Goal: Information Seeking & Learning: Learn about a topic

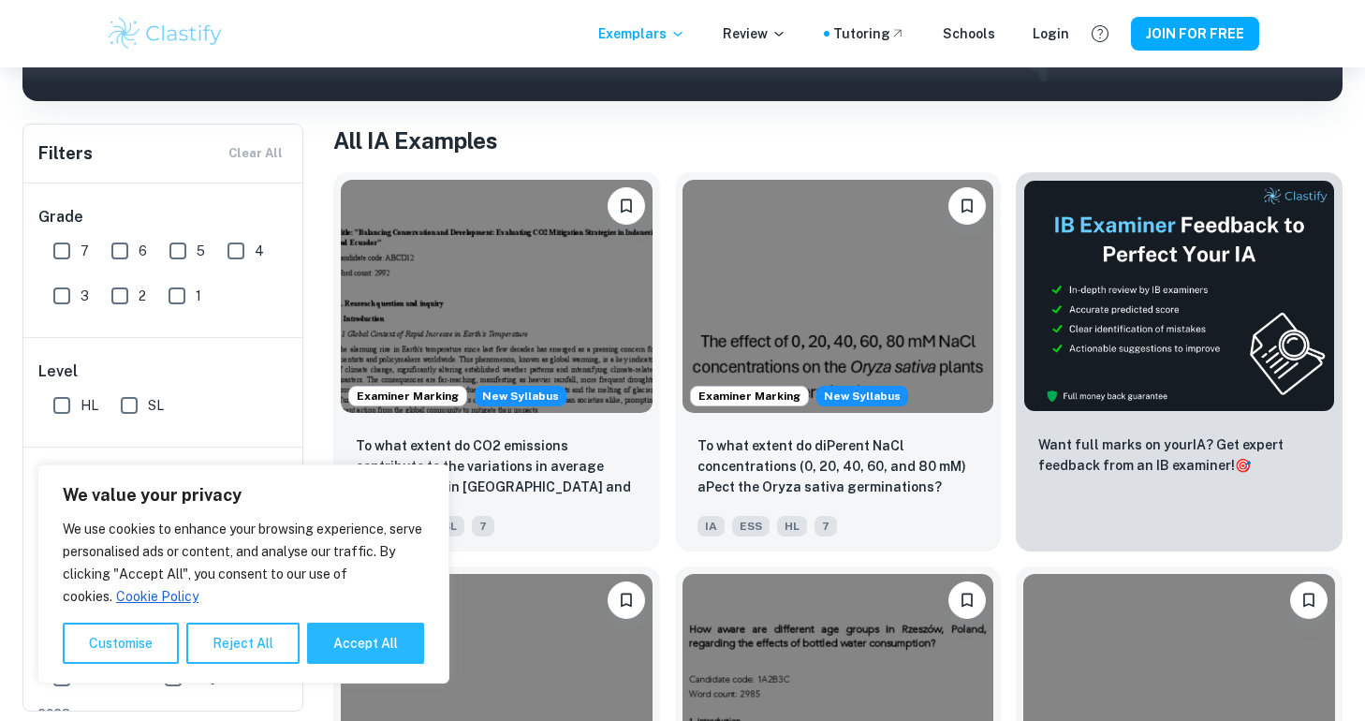
scroll to position [333, 0]
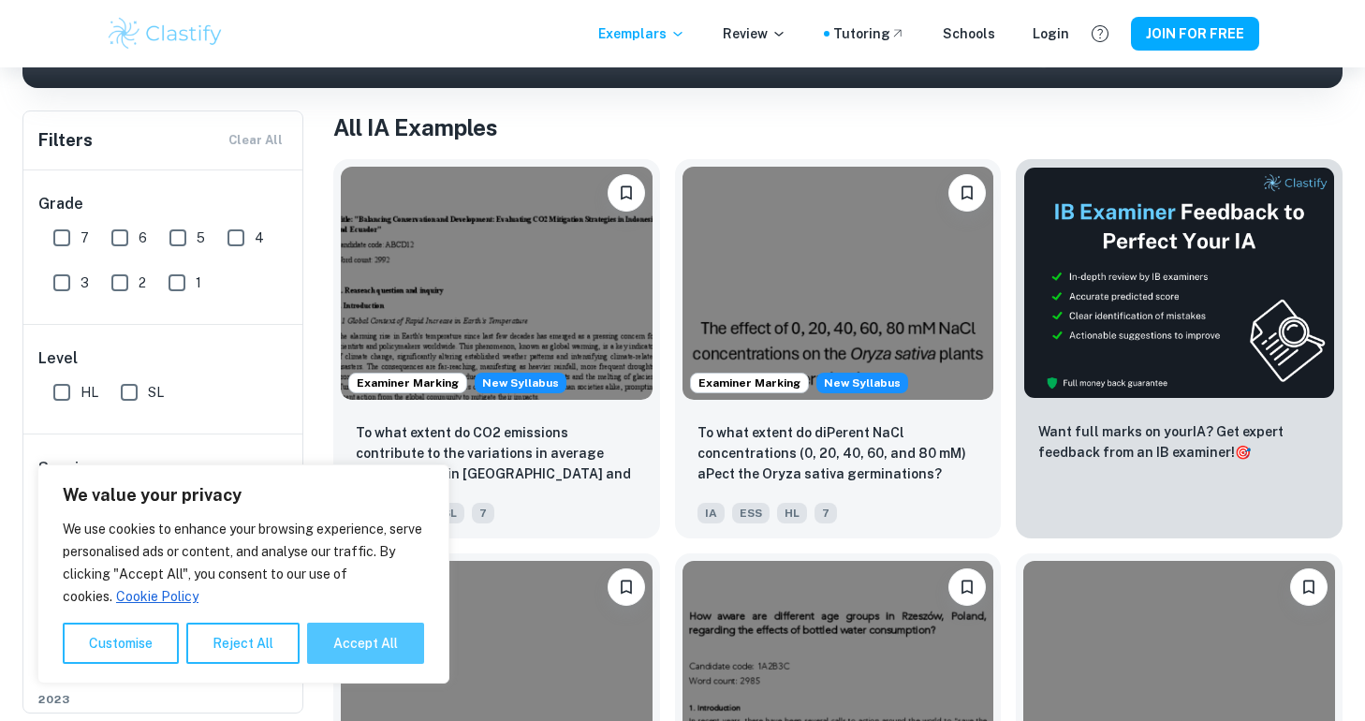
click at [370, 641] on button "Accept All" at bounding box center [365, 643] width 117 height 41
checkbox input "true"
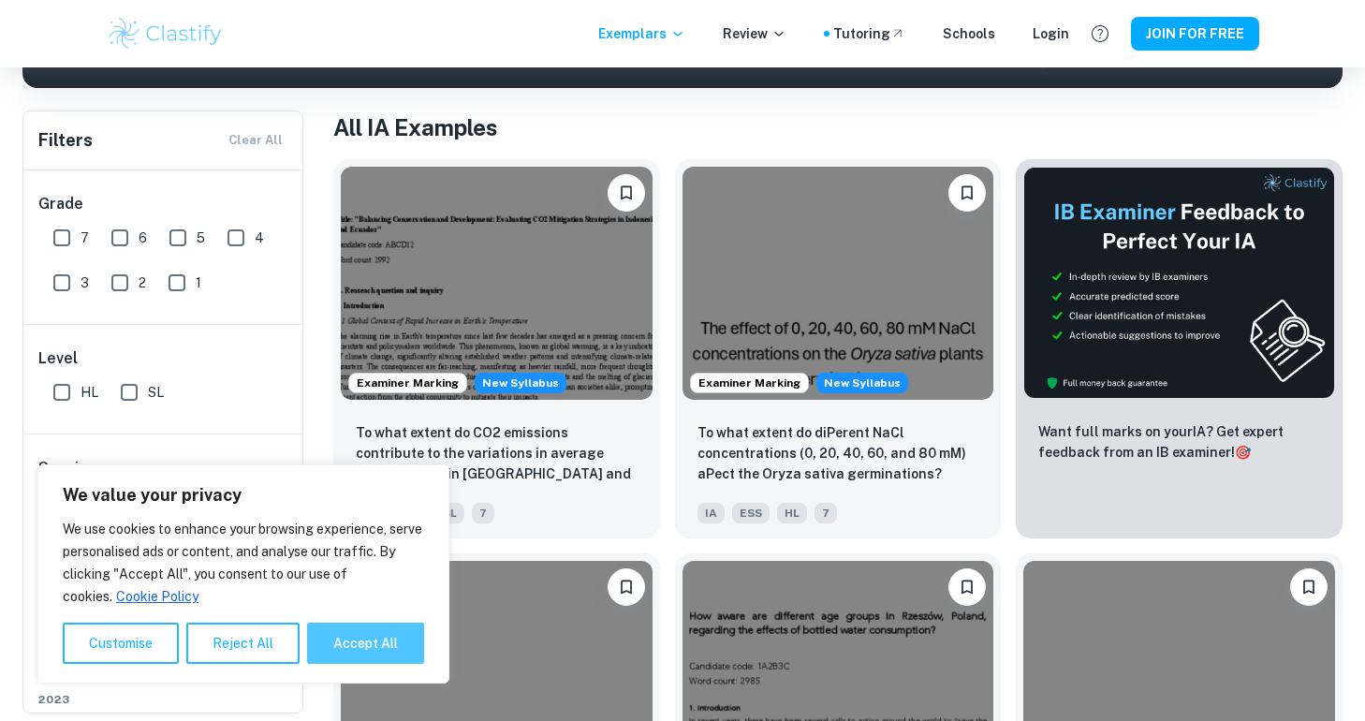
checkbox input "true"
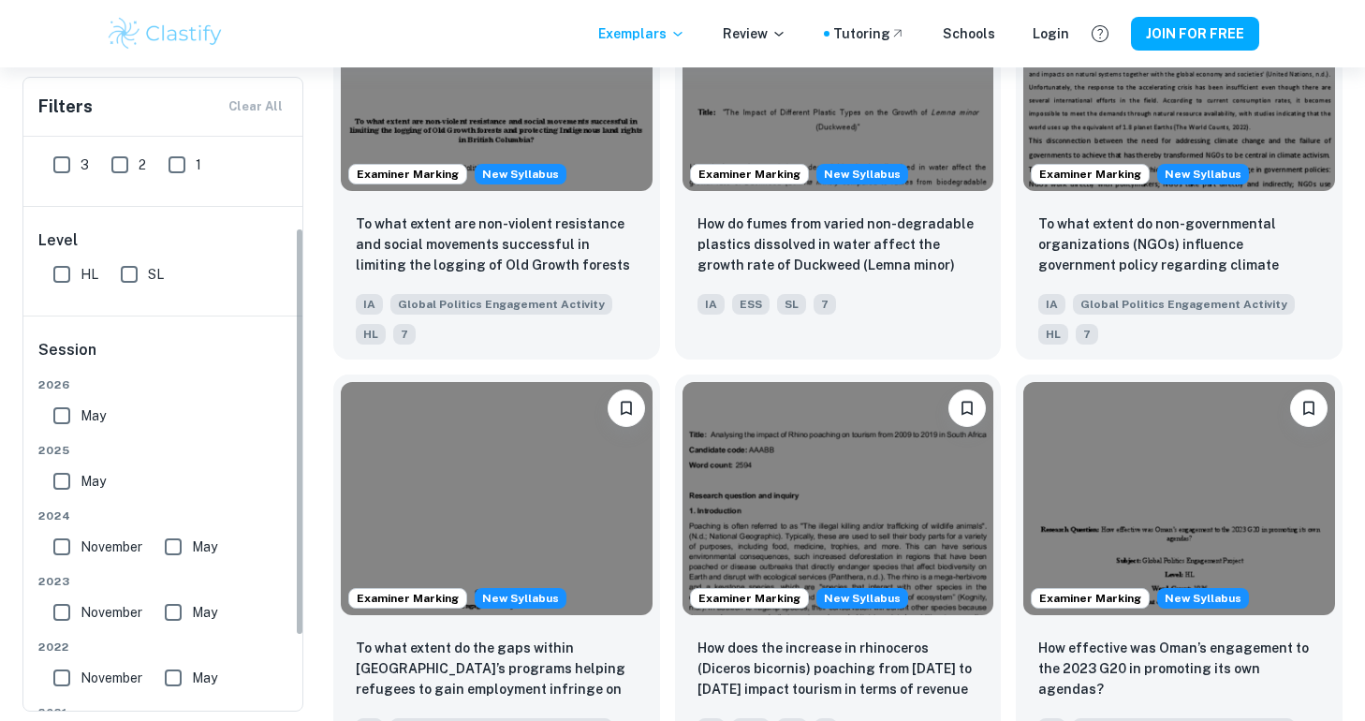
scroll to position [231, 0]
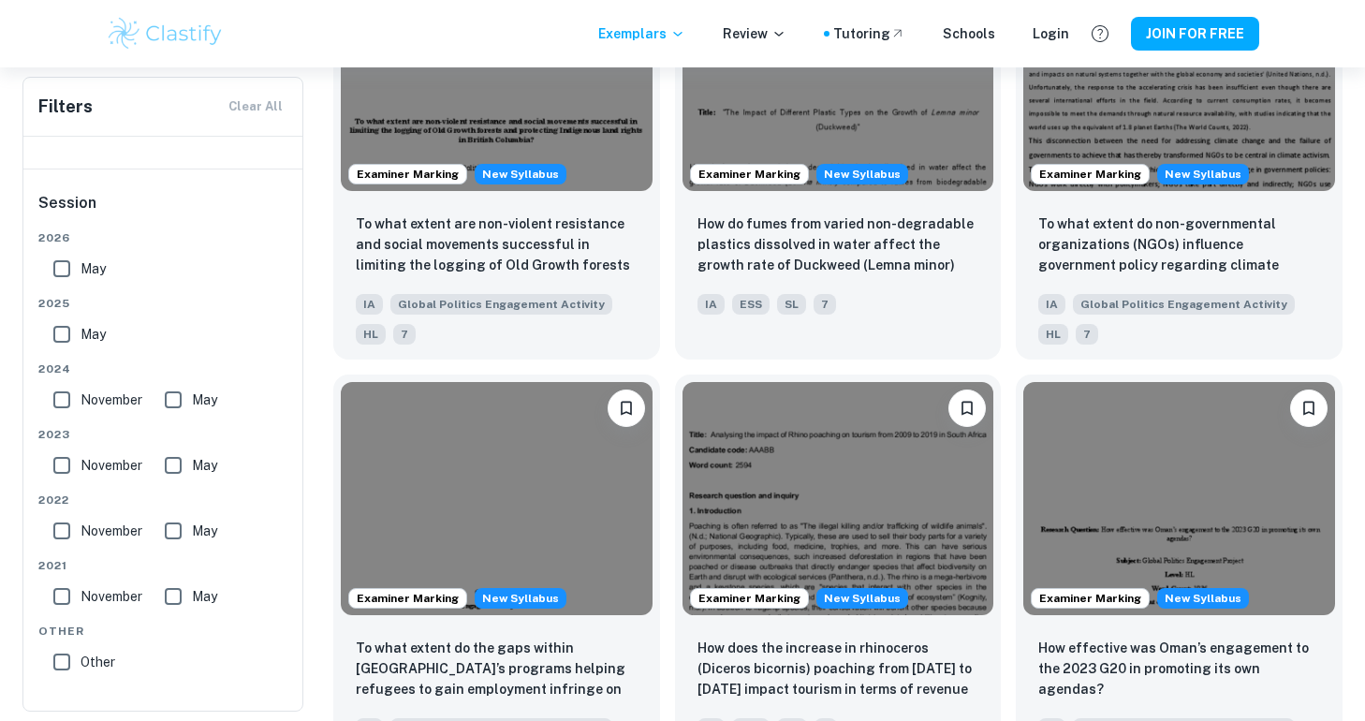
click at [104, 667] on span "Other" at bounding box center [98, 662] width 35 height 21
click at [81, 667] on input "Other" at bounding box center [61, 661] width 37 height 37
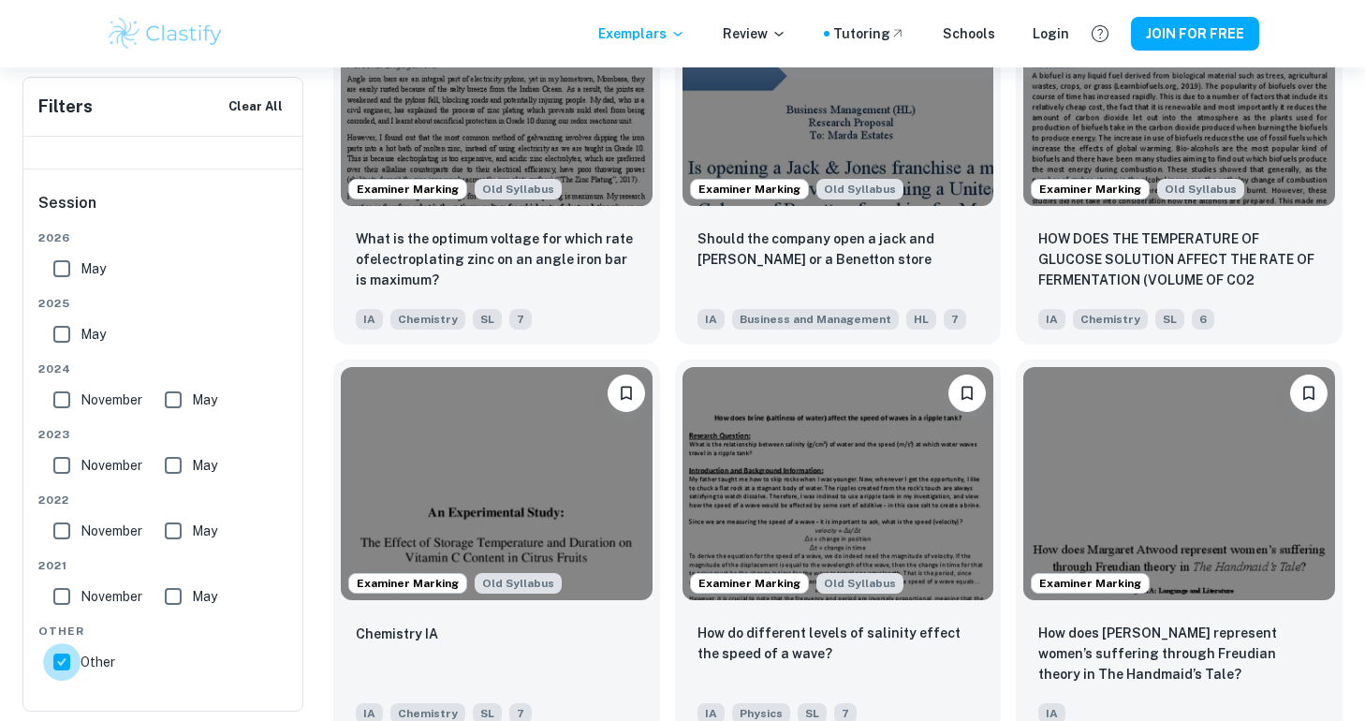
click at [60, 663] on input "Other" at bounding box center [61, 661] width 37 height 37
checkbox input "false"
